Goal: Transaction & Acquisition: Purchase product/service

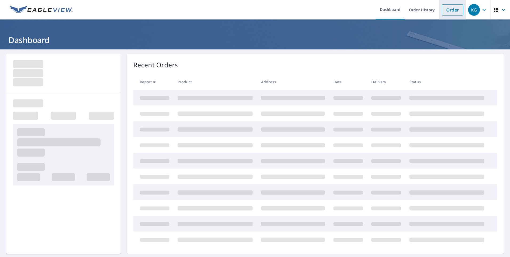
click at [443, 13] on link "Order" at bounding box center [453, 9] width 22 height 11
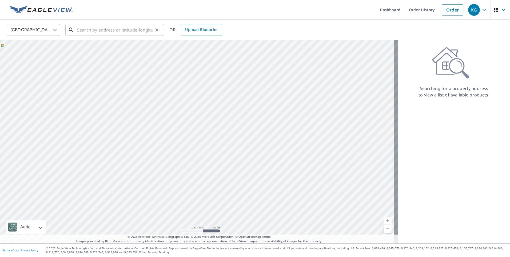
click at [78, 30] on input "text" at bounding box center [115, 29] width 76 height 15
click at [94, 29] on input "text" at bounding box center [115, 29] width 76 height 15
paste input "[STREET_ADDRESS]"
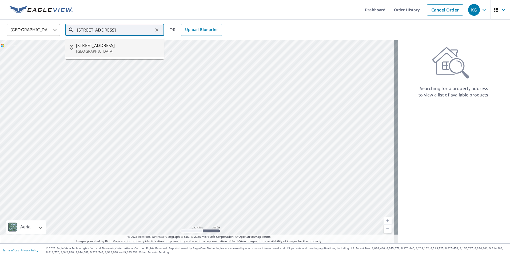
click at [125, 48] on span "[STREET_ADDRESS]" at bounding box center [118, 45] width 84 height 6
type input "[STREET_ADDRESS]"
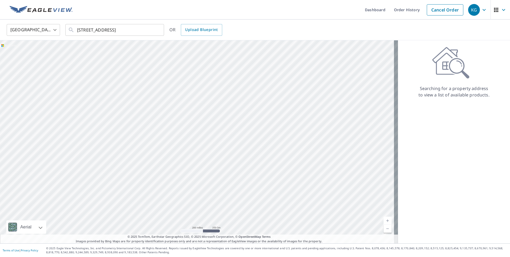
scroll to position [0, 0]
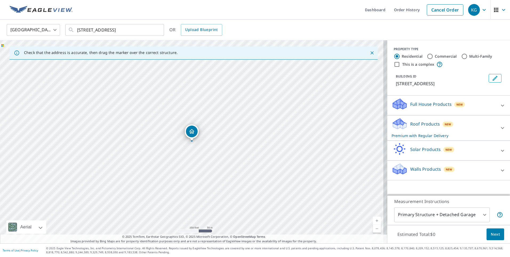
click at [427, 121] on p "Roof Products" at bounding box center [425, 124] width 30 height 6
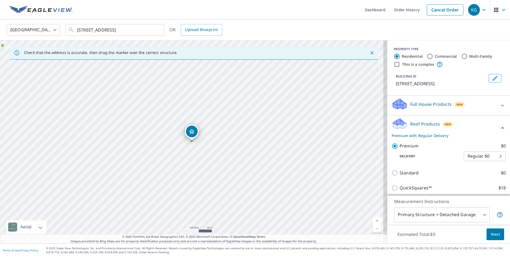
click at [494, 232] on span "Next" at bounding box center [495, 234] width 9 height 7
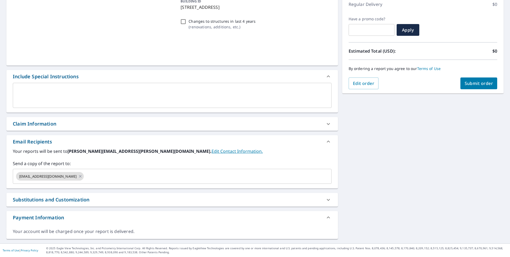
scroll to position [77, 0]
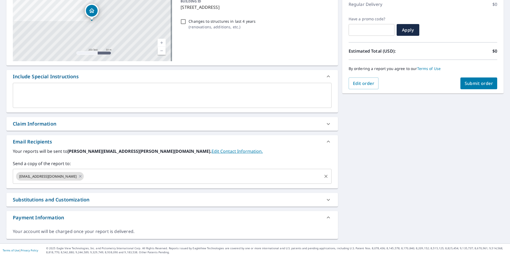
click at [85, 174] on input "text" at bounding box center [203, 176] width 236 height 10
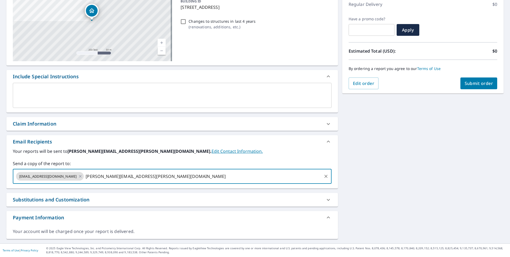
type input "[PERSON_NAME][EMAIL_ADDRESS][PERSON_NAME][DOMAIN_NAME]"
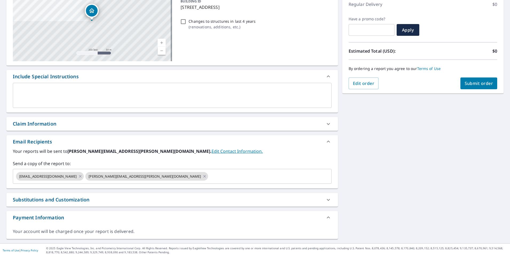
click at [440, 219] on div "[STREET_ADDRESS] A standard road map Aerial A detailed look from above Labels L…" at bounding box center [255, 108] width 510 height 271
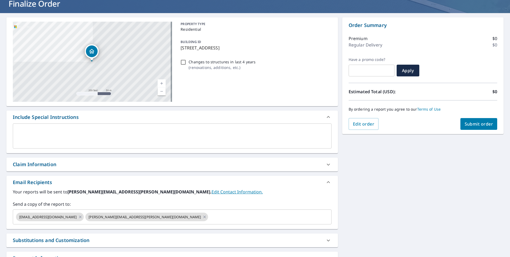
scroll to position [0, 0]
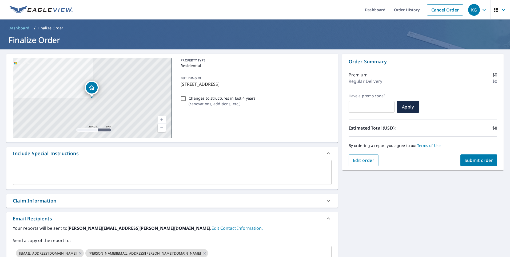
click at [468, 161] on span "Submit order" at bounding box center [479, 160] width 29 height 6
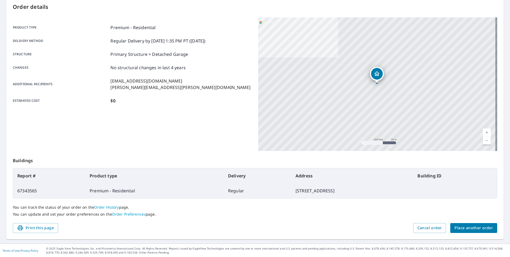
scroll to position [57, 0]
click at [231, 19] on div "Product type Premium - Residential Delivery method Regular Delivery by [DATE] 1…" at bounding box center [132, 63] width 239 height 93
